Goal: Task Accomplishment & Management: Manage account settings

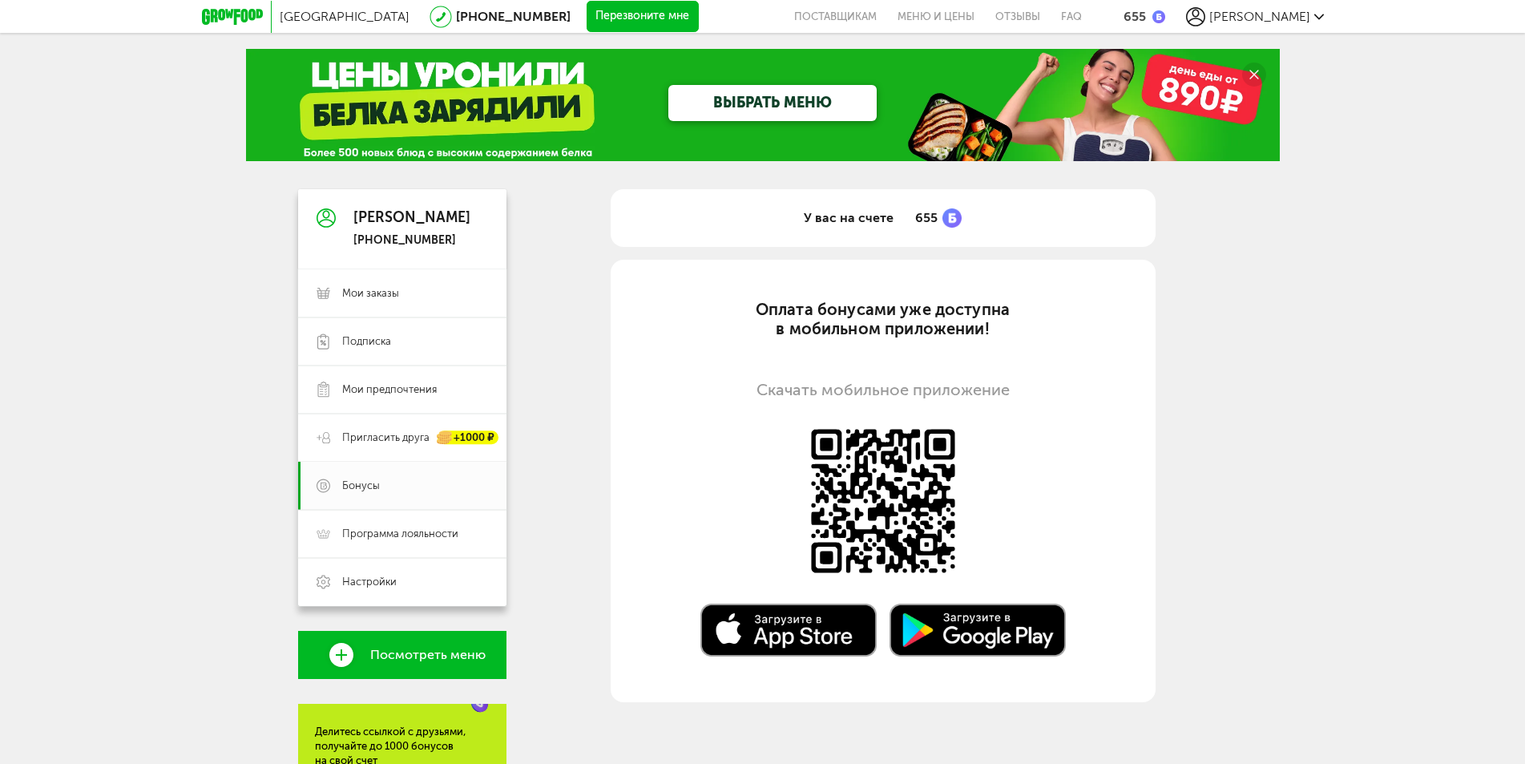
click at [1288, 16] on span "[PERSON_NAME]" at bounding box center [1259, 16] width 101 height 15
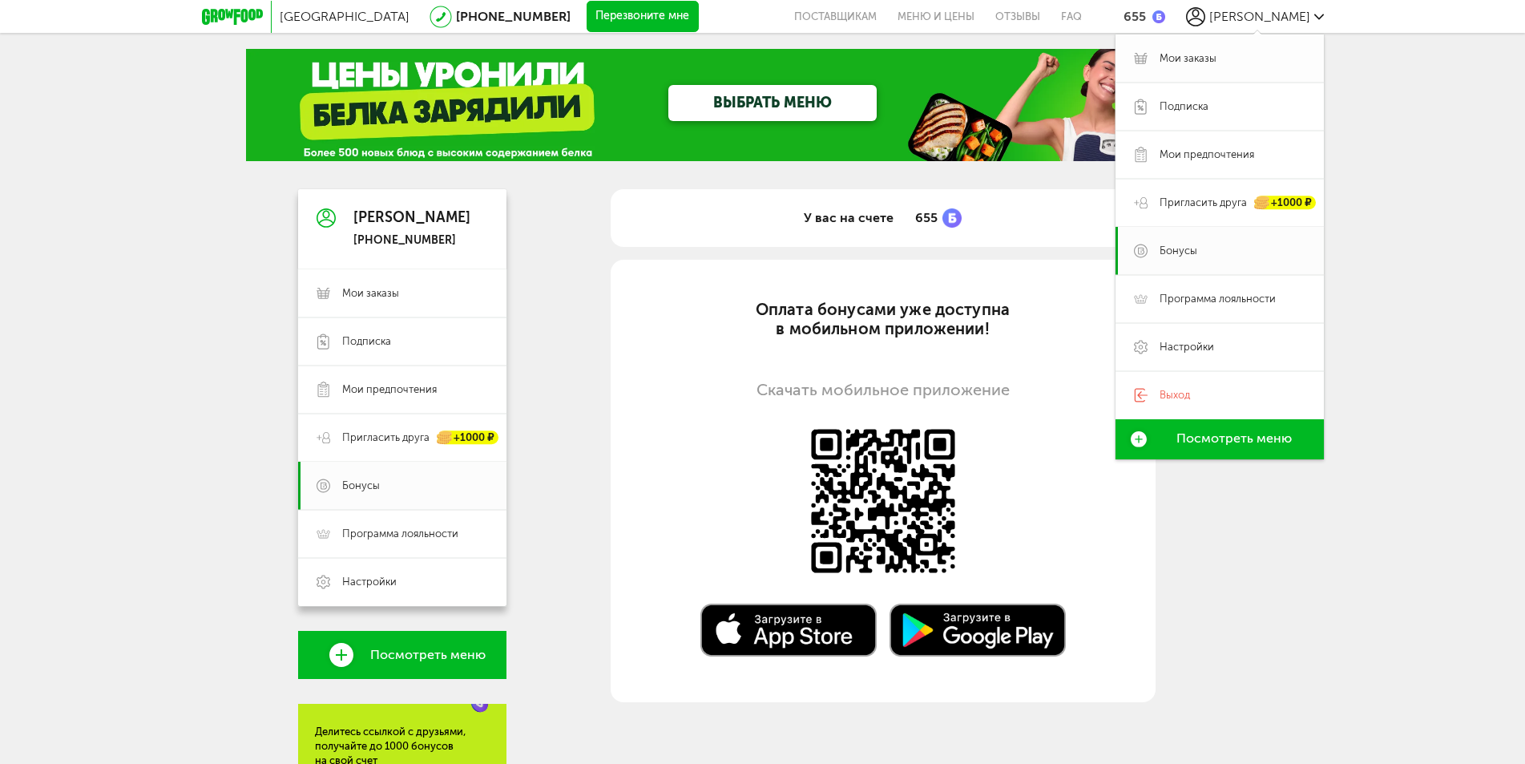
click at [1173, 72] on link "Мои заказы" at bounding box center [1219, 58] width 208 height 48
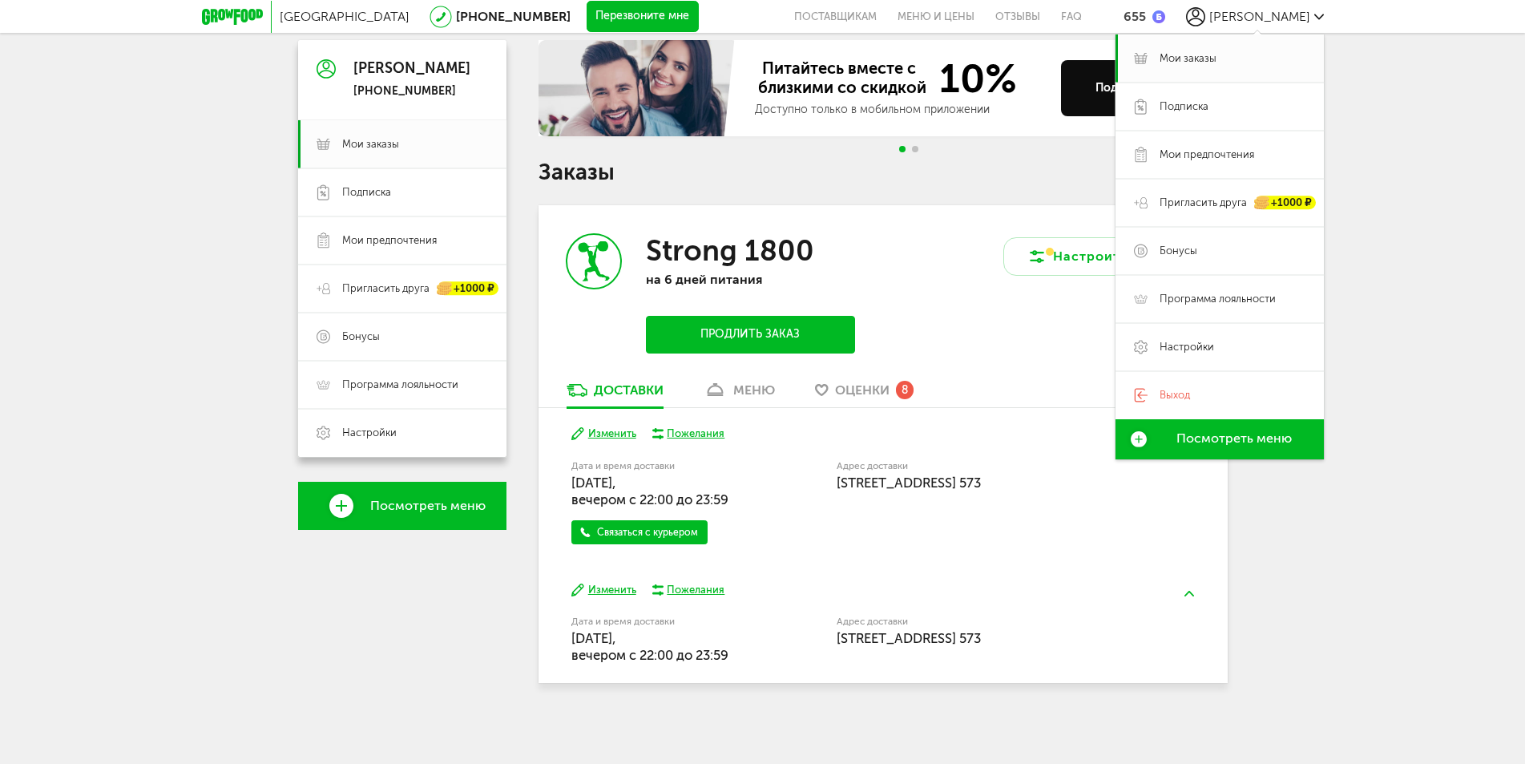
scroll to position [150, 0]
click at [600, 425] on button "Изменить" at bounding box center [603, 432] width 65 height 15
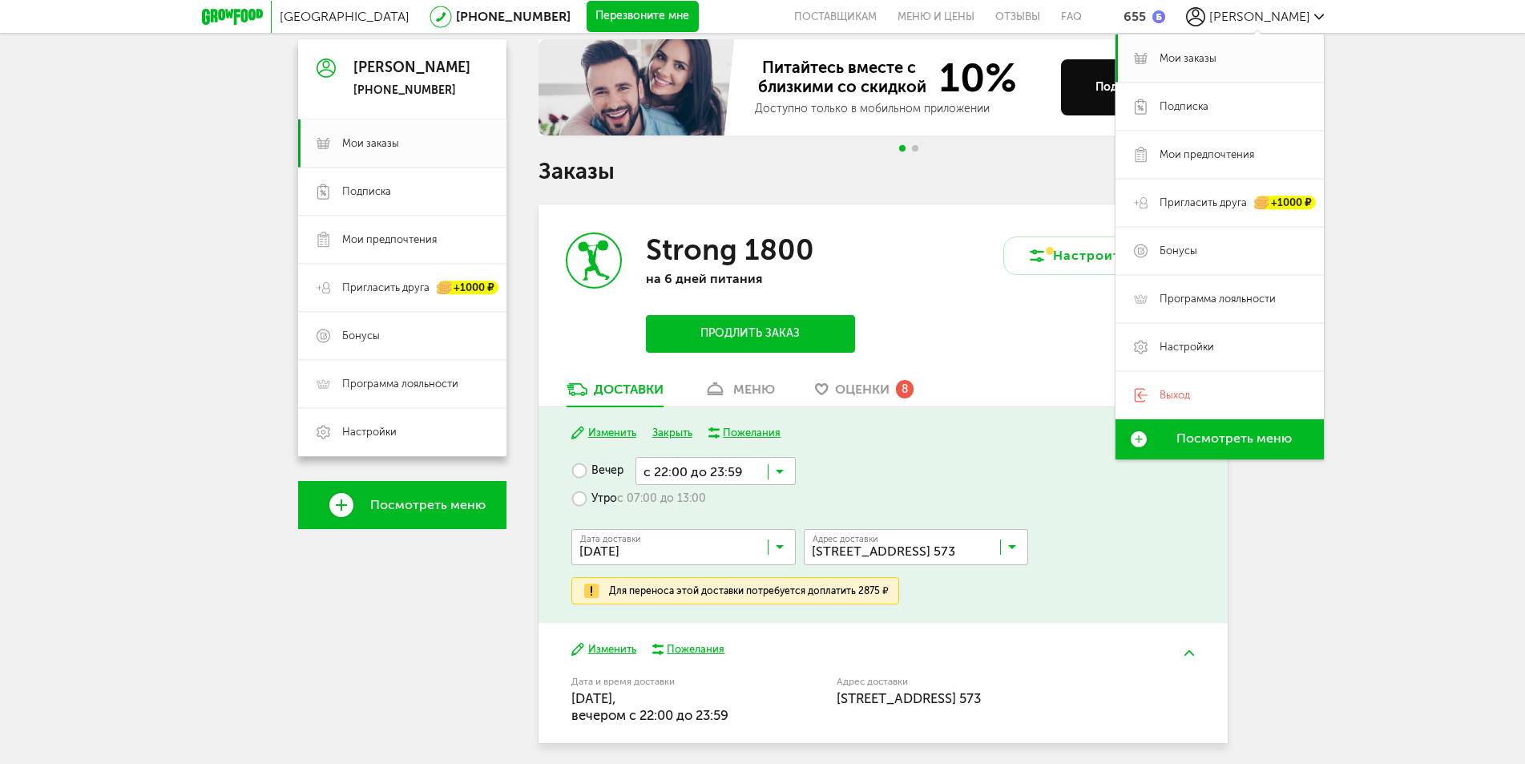
click at [1368, 612] on div "[GEOGRAPHIC_DATA] [PHONE_NUMBER] Перезвоните мне поставщикам Меню и цены Отзывы…" at bounding box center [762, 336] width 1525 height 973
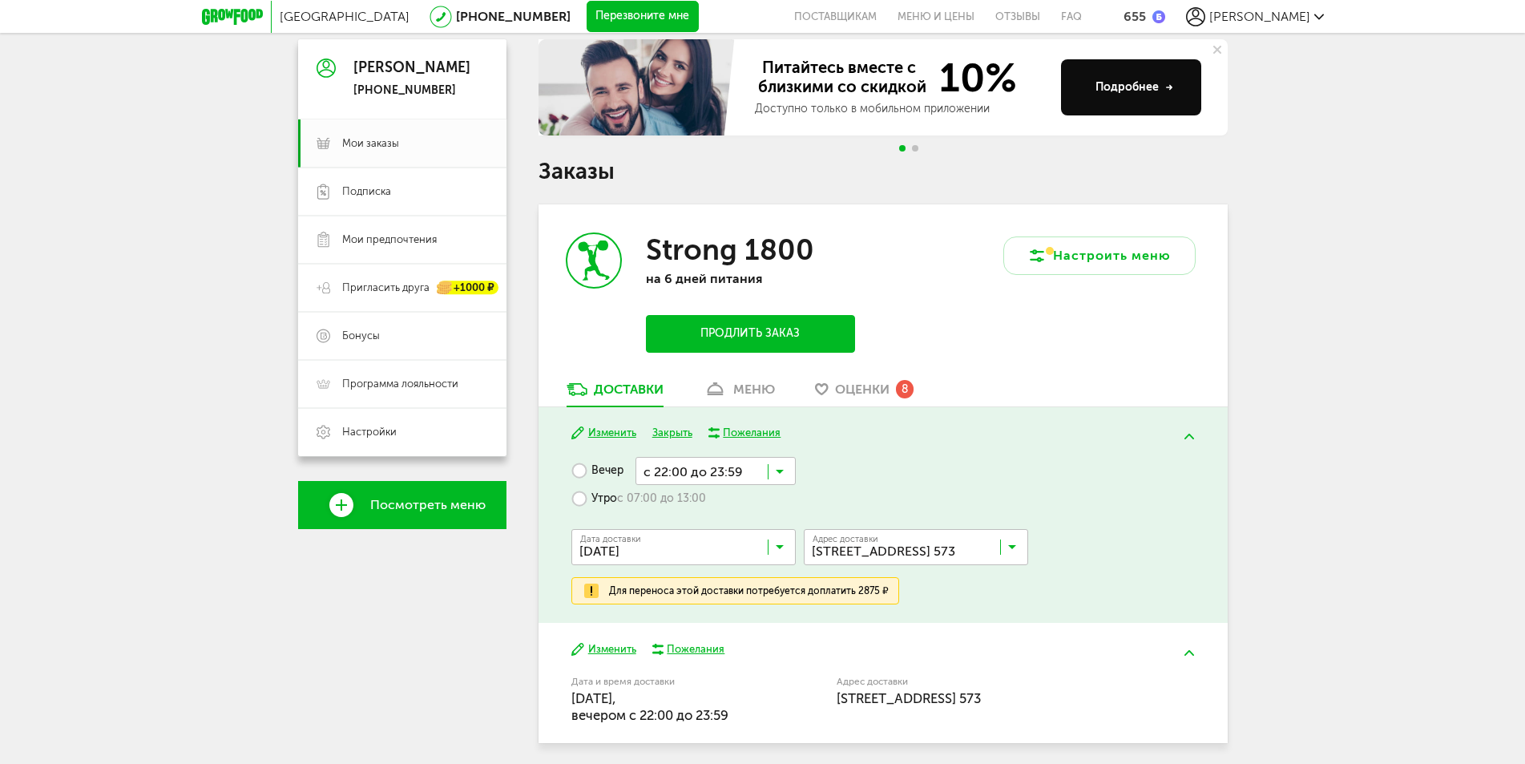
click at [636, 653] on button "Изменить" at bounding box center [603, 649] width 65 height 15
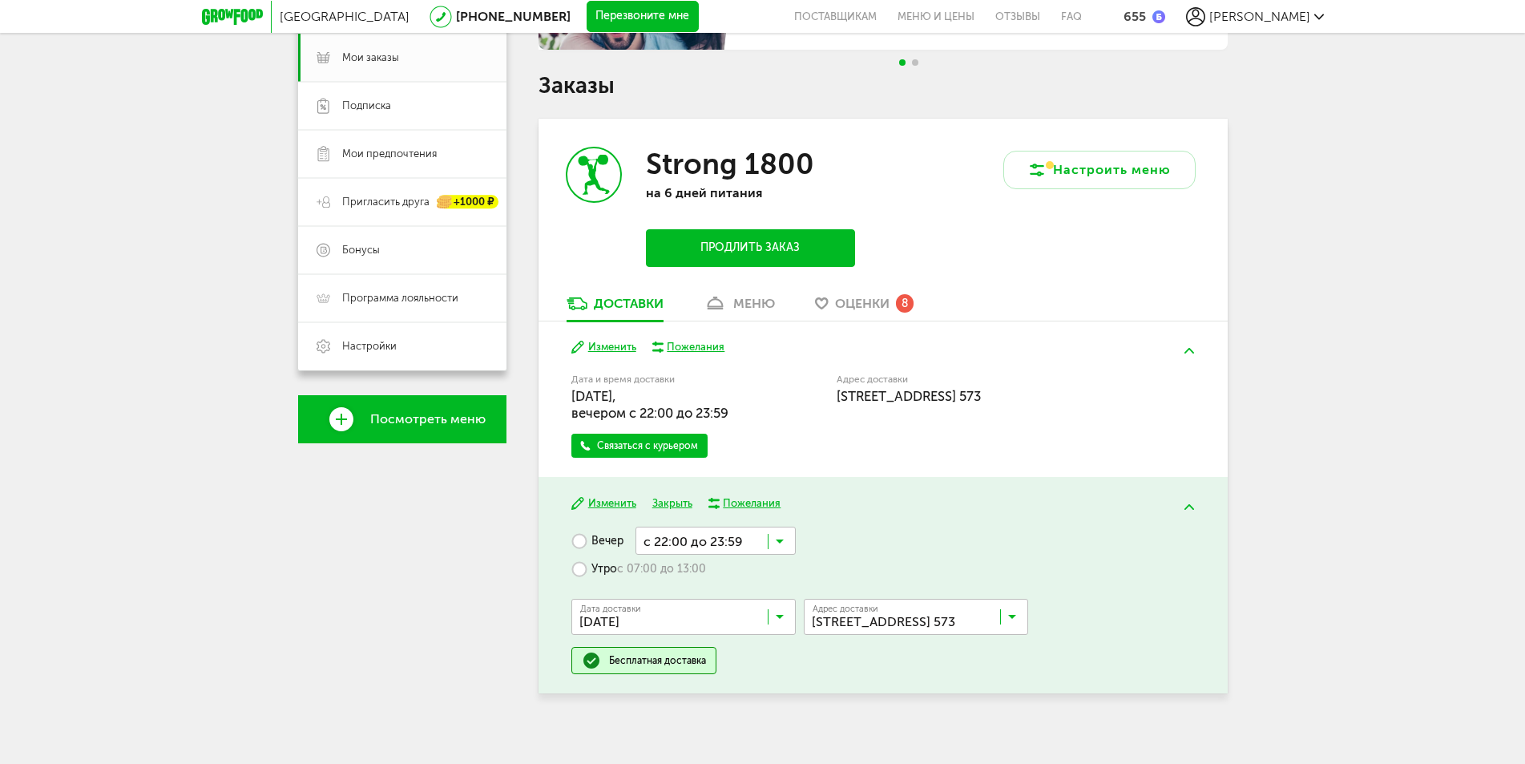
scroll to position [246, 0]
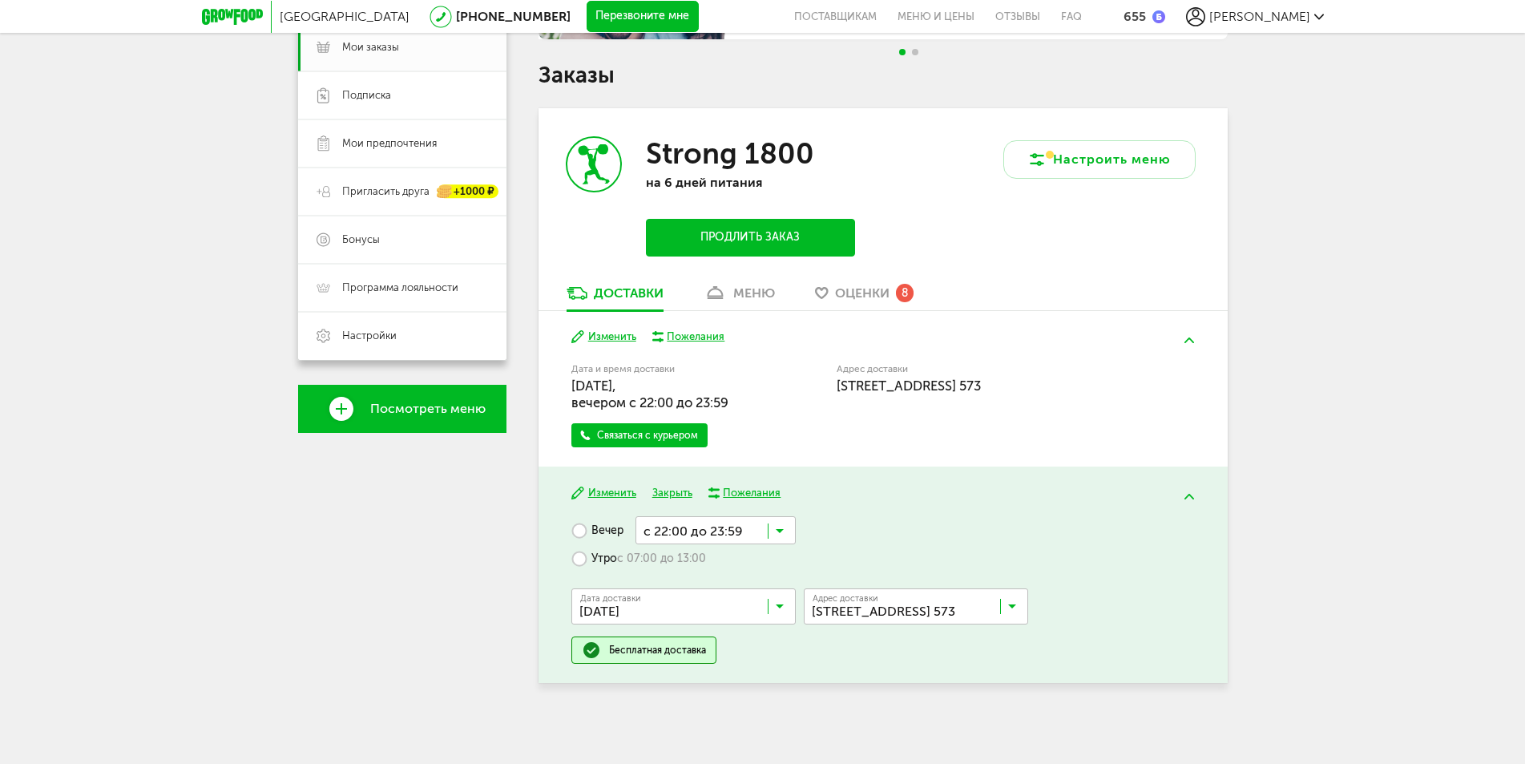
click at [774, 600] on input "Search for option" at bounding box center [687, 609] width 224 height 27
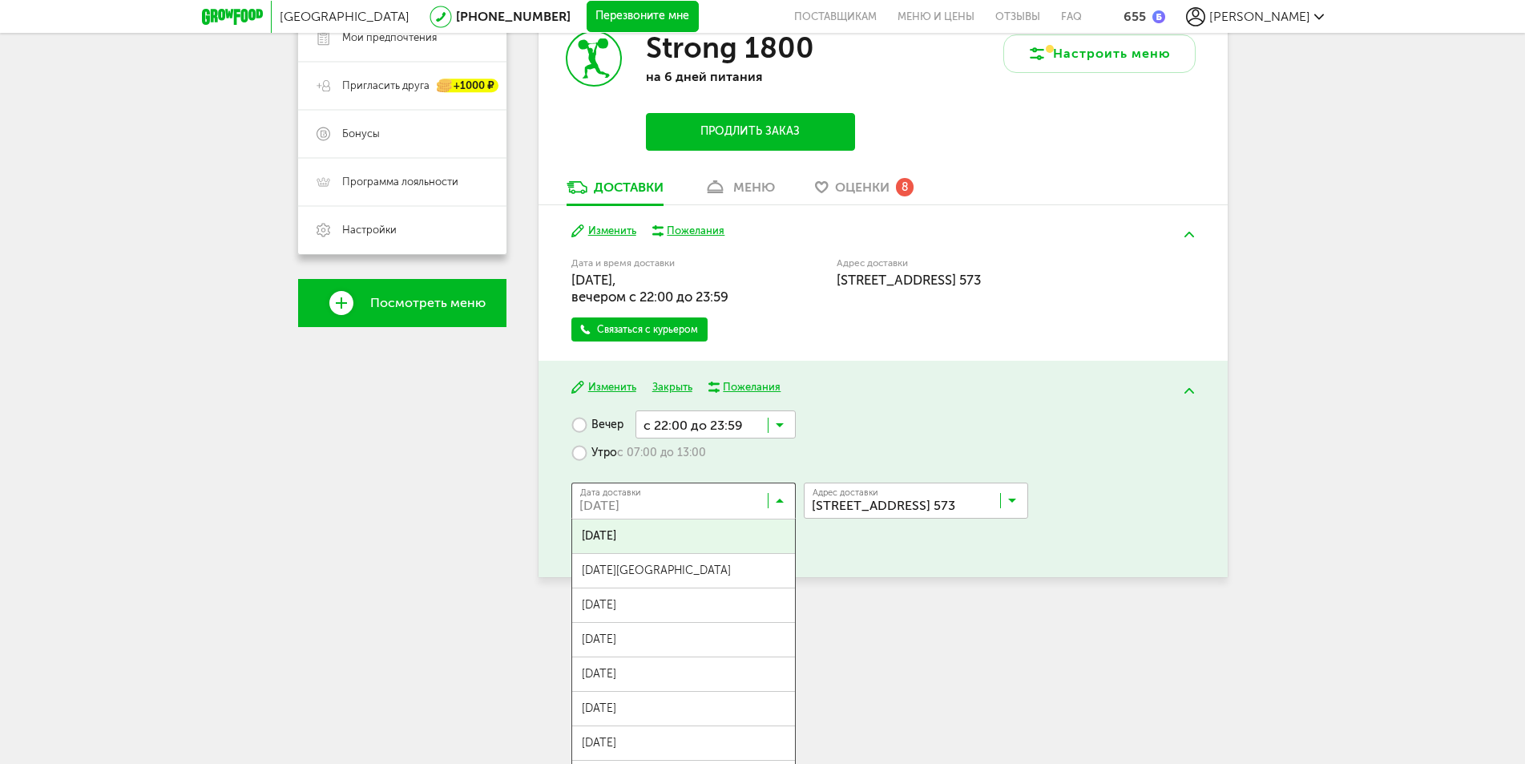
scroll to position [353, 0]
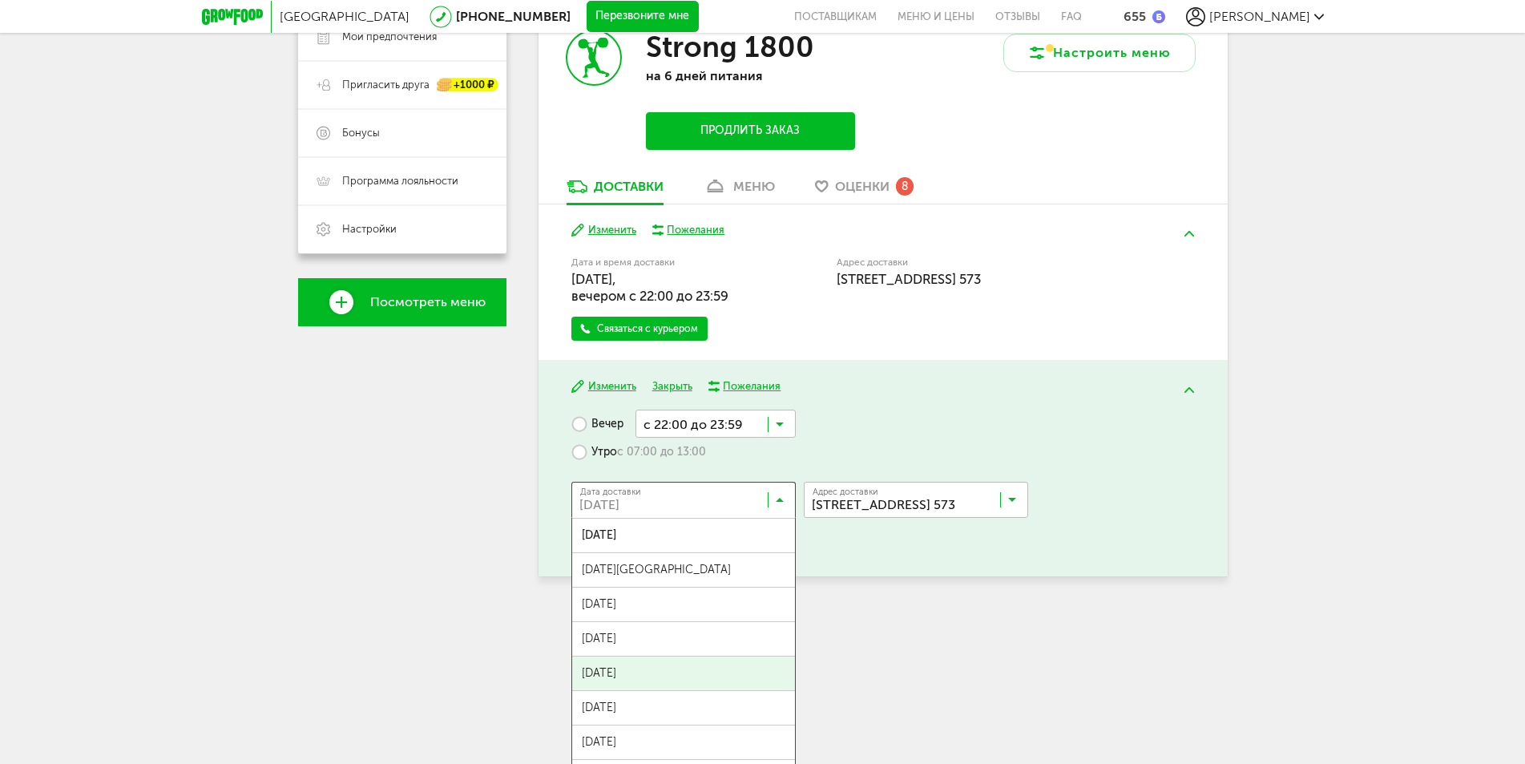
click at [689, 673] on span "[DATE]" at bounding box center [683, 673] width 223 height 34
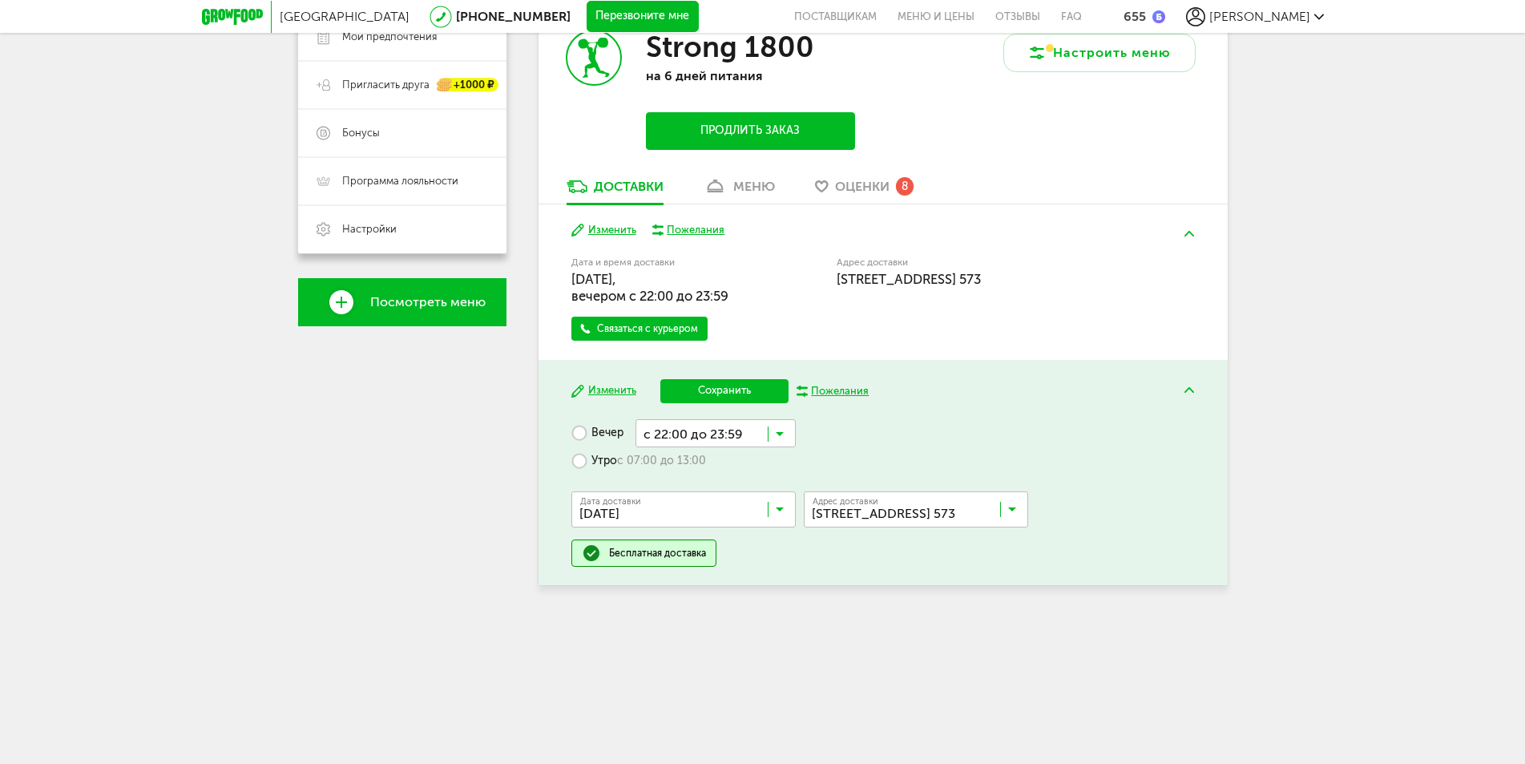
scroll to position [256, 0]
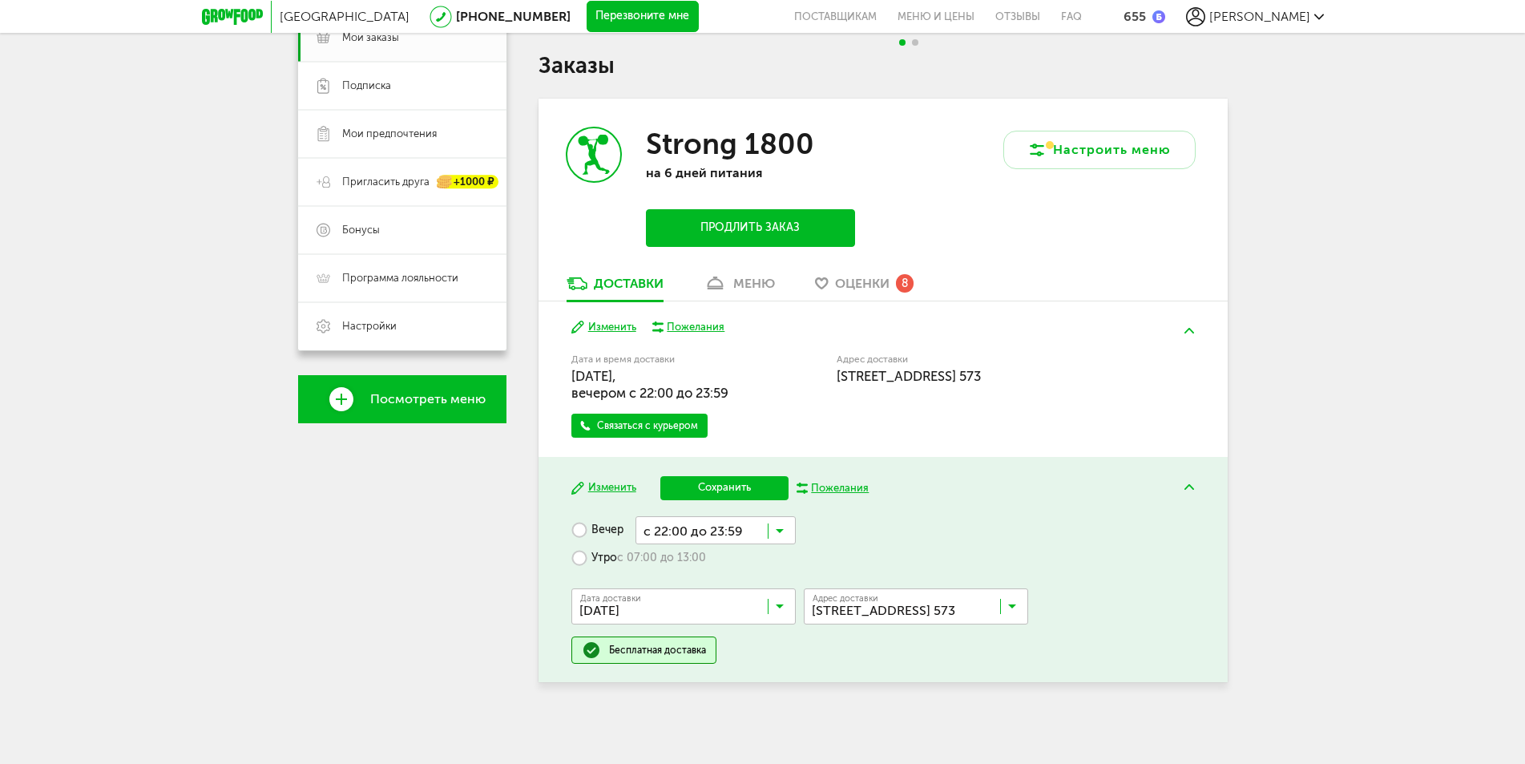
click at [753, 490] on button "Сохранить" at bounding box center [724, 488] width 128 height 24
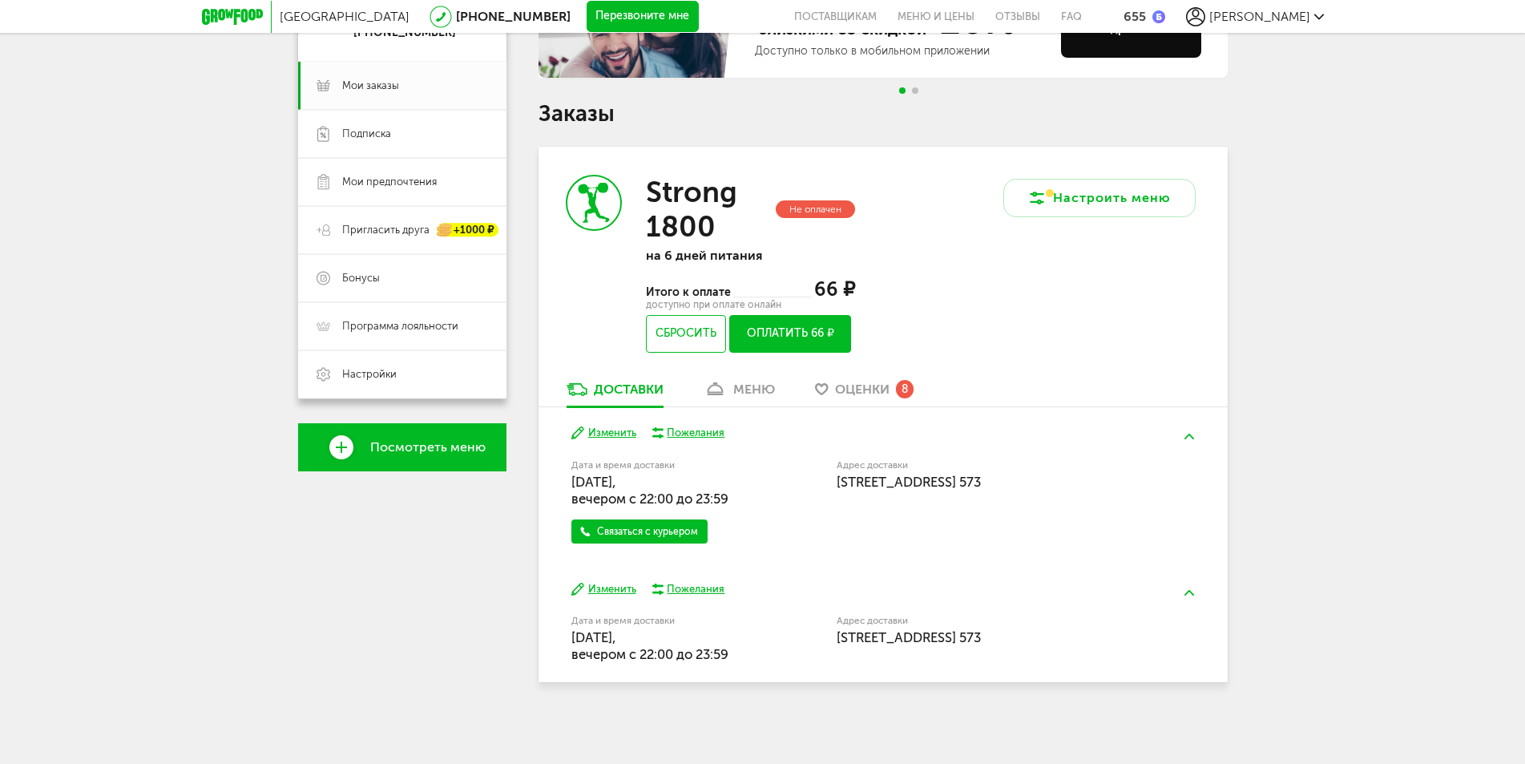
scroll to position [208, 0]
